Goal: Find specific page/section: Find specific page/section

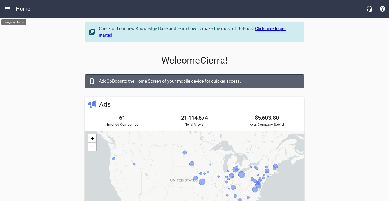
click at [10, 8] on icon "Open drawer" at bounding box center [8, 8] width 7 height 7
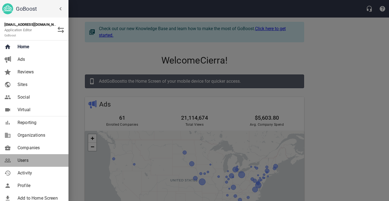
click at [25, 154] on link "Users" at bounding box center [34, 160] width 68 height 13
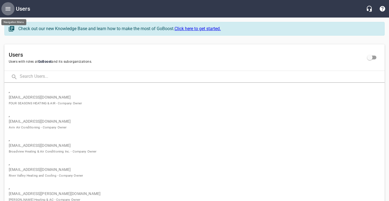
click at [8, 10] on icon "Open drawer" at bounding box center [7, 8] width 5 height 3
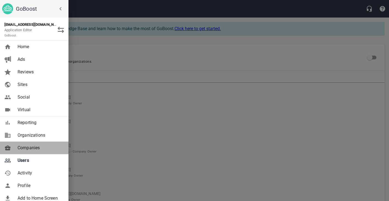
click at [29, 144] on link "Companies" at bounding box center [34, 147] width 68 height 13
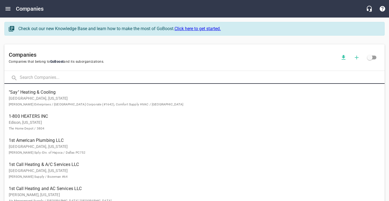
click at [64, 80] on input "text" at bounding box center [202, 78] width 365 height 12
type input "continental"
click button at bounding box center [0, 0] width 0 height 0
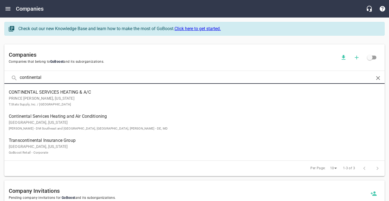
click at [76, 118] on span "Continental Services Heating and Air Conditioning" at bounding box center [190, 116] width 362 height 7
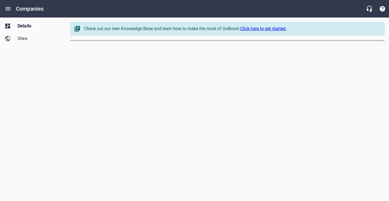
select select "[US_STATE]"
select select "5"
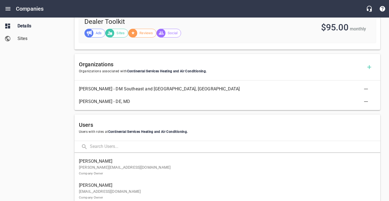
scroll to position [260, 0]
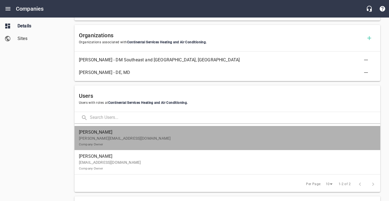
click at [97, 139] on p "[PERSON_NAME][EMAIL_ADDRESS][DOMAIN_NAME] Company Owner" at bounding box center [225, 140] width 292 height 11
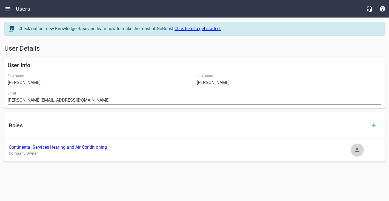
click at [357, 151] on icon "button" at bounding box center [357, 150] width 4 height 4
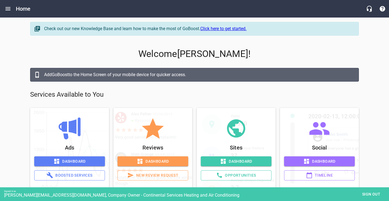
click at [42, 38] on div "Check out our new Knowledge Base and learn how to make the most of GoBoost. Cli…" at bounding box center [194, 31] width 333 height 22
click at [72, 173] on span "Boosted Services" at bounding box center [69, 175] width 61 height 7
